Goal: Transaction & Acquisition: Purchase product/service

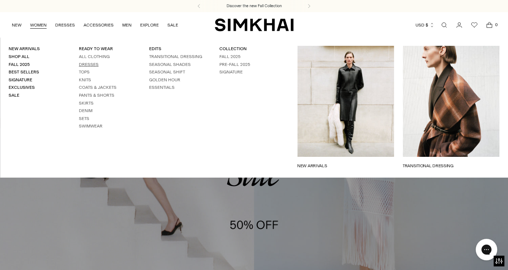
click at [88, 63] on link "Dresses" at bounding box center [89, 64] width 20 height 5
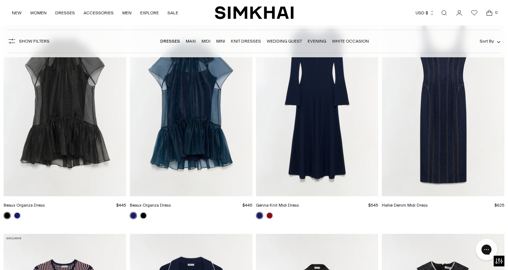
scroll to position [1408, 0]
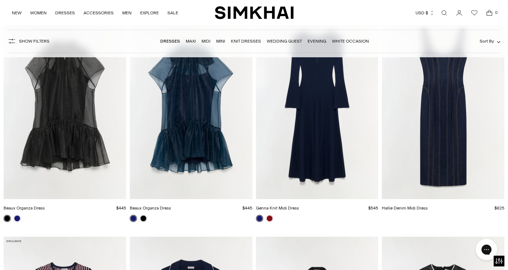
click at [0, 0] on img "Beaux Organza Dress" at bounding box center [0, 0] width 0 height 0
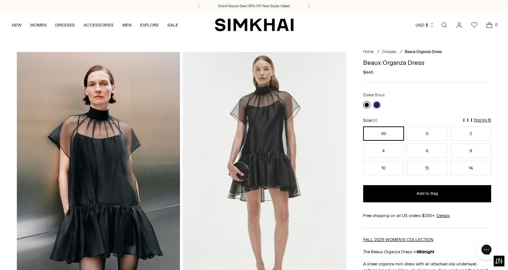
click at [368, 104] on link at bounding box center [366, 104] width 7 height 7
